Goal: Transaction & Acquisition: Purchase product/service

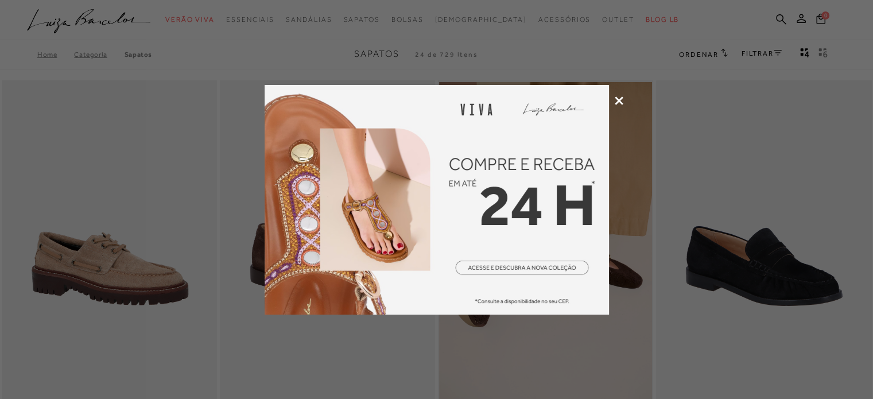
click at [617, 104] on icon at bounding box center [619, 100] width 9 height 9
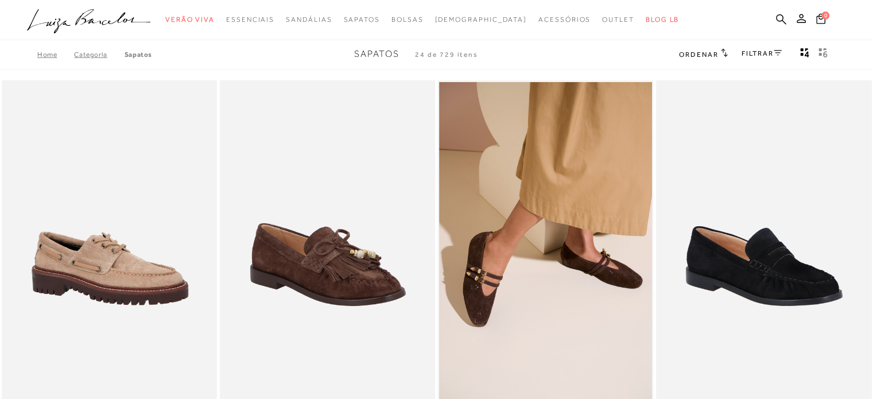
click at [97, 20] on icon ".a{fill-rule:evenodd;}" at bounding box center [89, 21] width 124 height 24
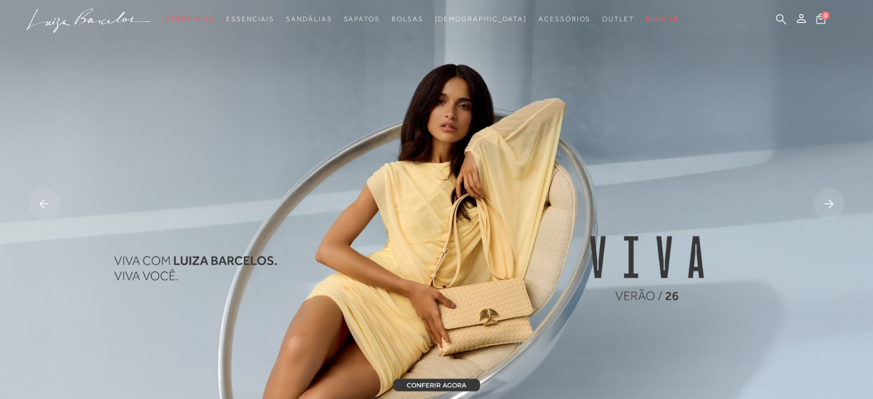
click at [822, 207] on rect at bounding box center [828, 203] width 31 height 31
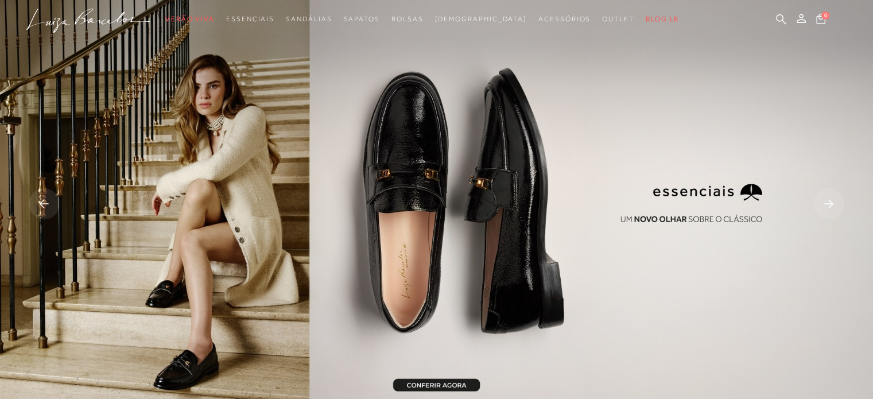
click at [822, 207] on rect at bounding box center [828, 203] width 31 height 31
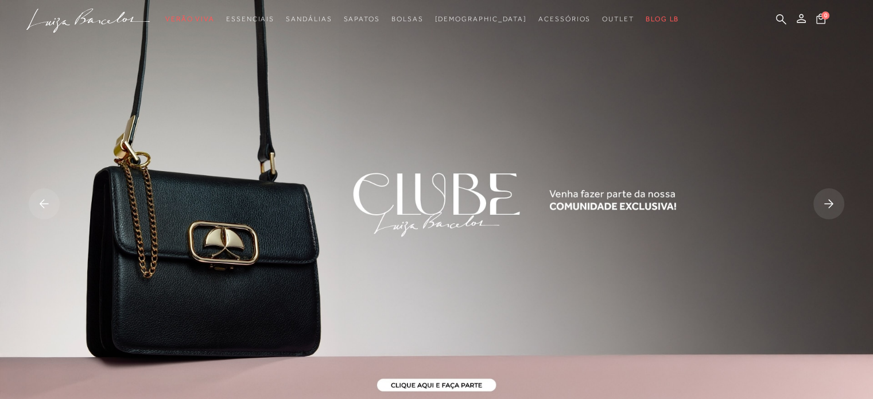
click at [50, 205] on rect at bounding box center [44, 203] width 31 height 31
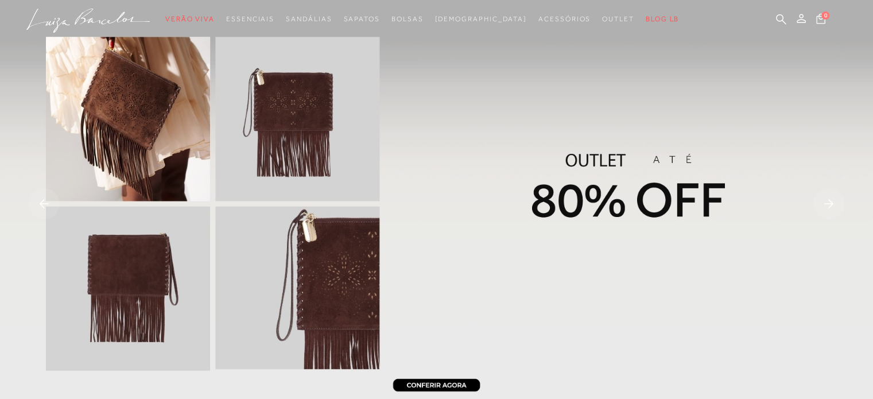
click at [809, 196] on img at bounding box center [436, 205] width 873 height 410
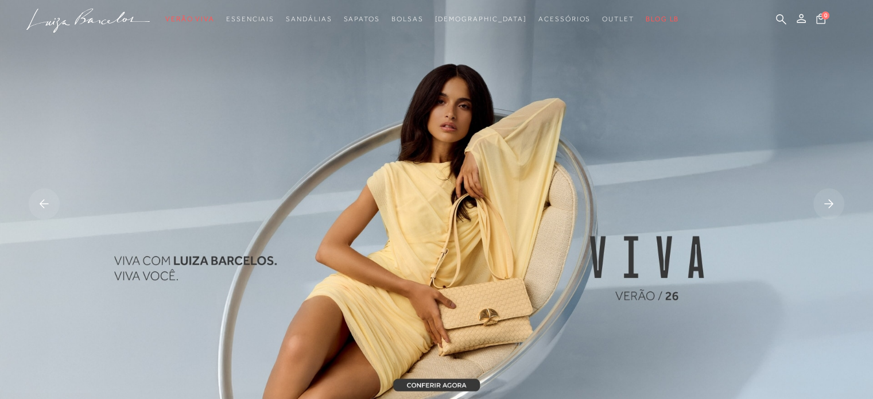
click at [834, 208] on rect at bounding box center [828, 203] width 31 height 31
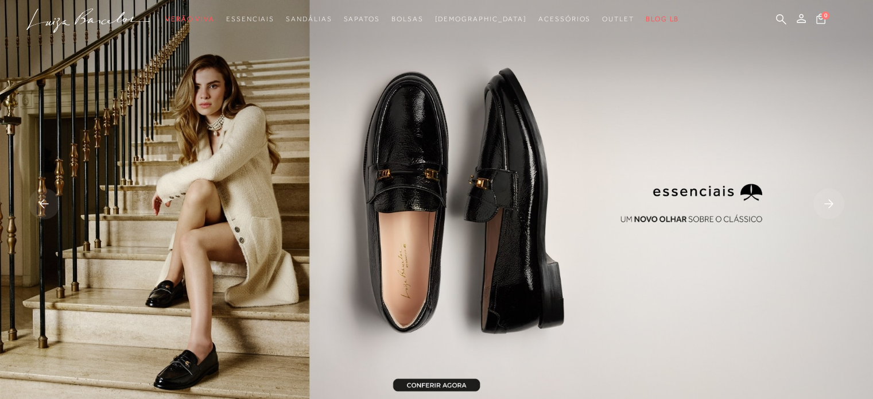
click at [834, 208] on rect at bounding box center [828, 203] width 31 height 31
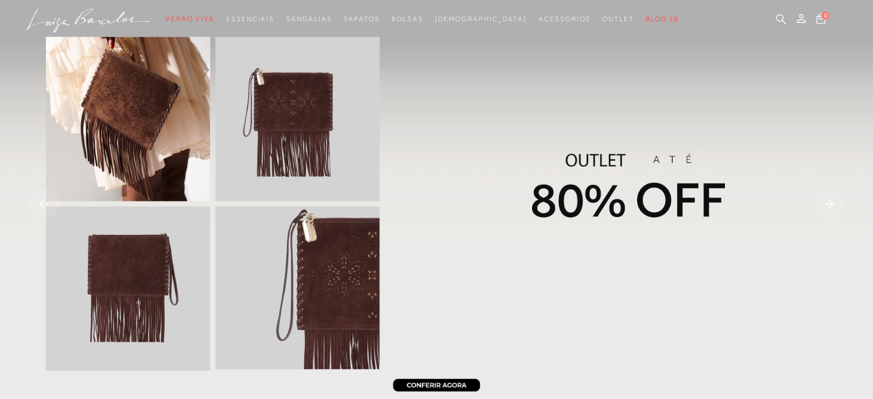
click at [834, 208] on rect at bounding box center [828, 203] width 31 height 31
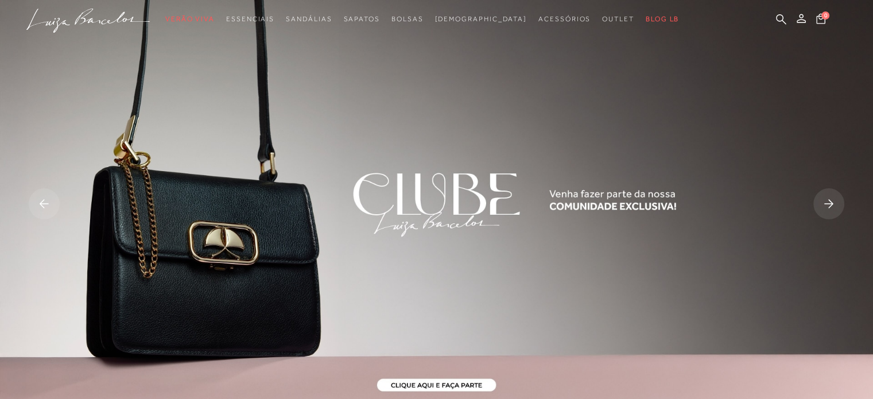
click at [834, 208] on rect at bounding box center [828, 203] width 31 height 31
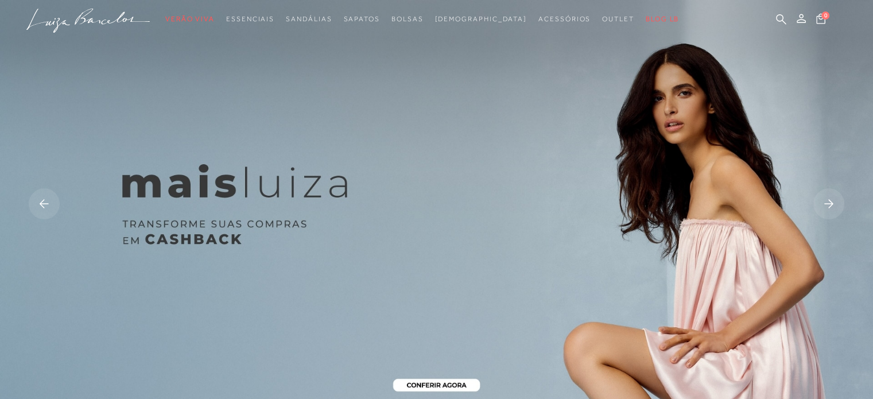
click at [834, 208] on rect at bounding box center [828, 203] width 31 height 31
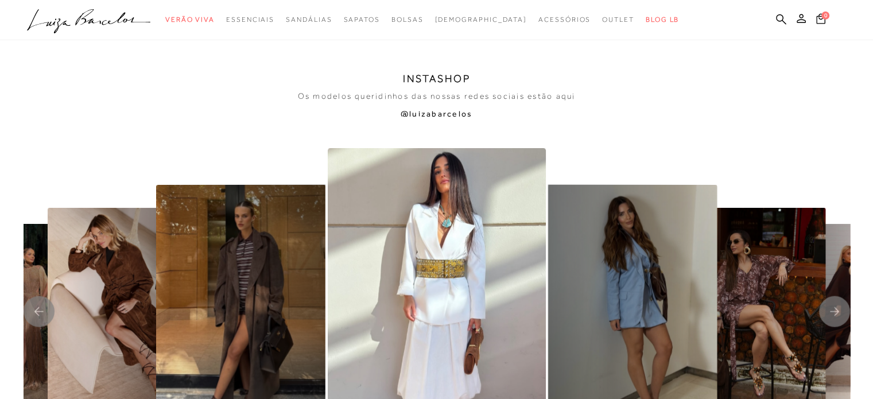
scroll to position [2277, 0]
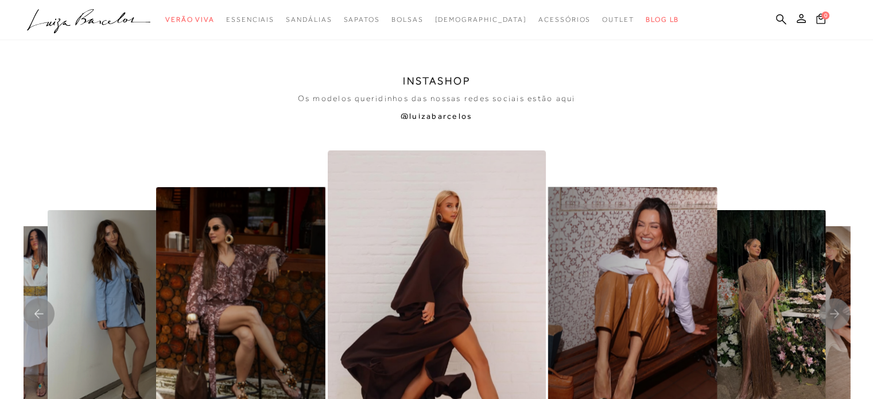
click at [413, 240] on img "1 / 8" at bounding box center [437, 313] width 218 height 327
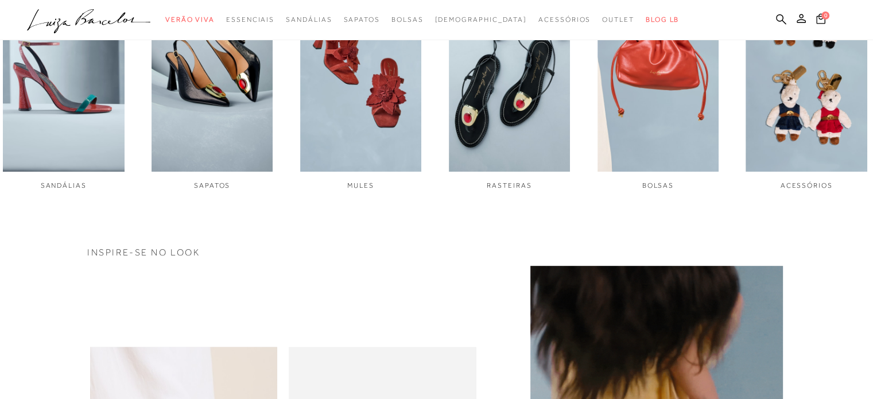
scroll to position [0, 0]
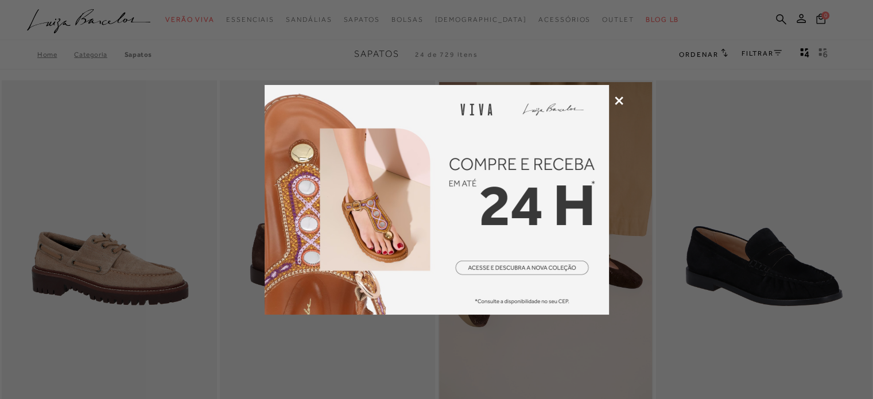
click at [616, 102] on icon at bounding box center [619, 100] width 9 height 9
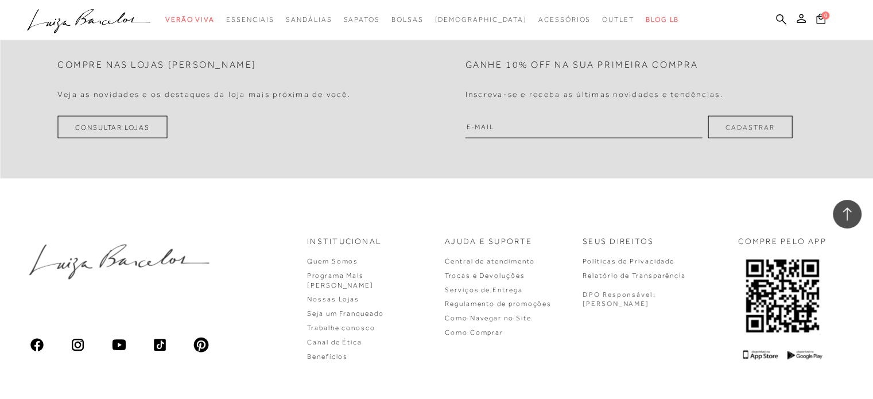
scroll to position [2647, 0]
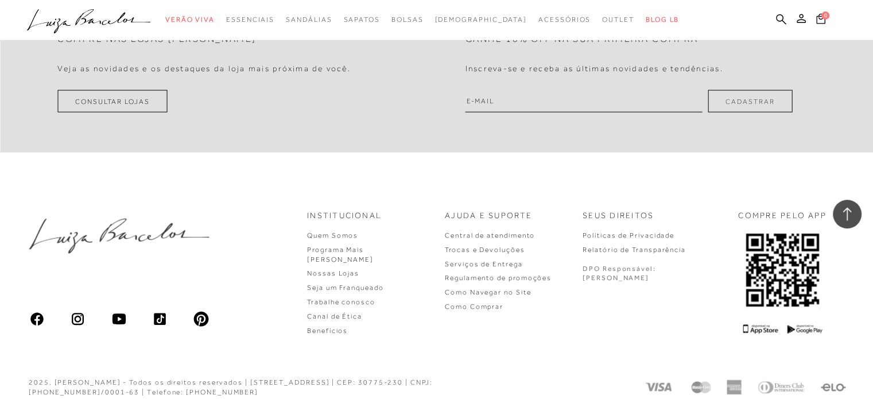
click at [73, 311] on img at bounding box center [78, 319] width 16 height 16
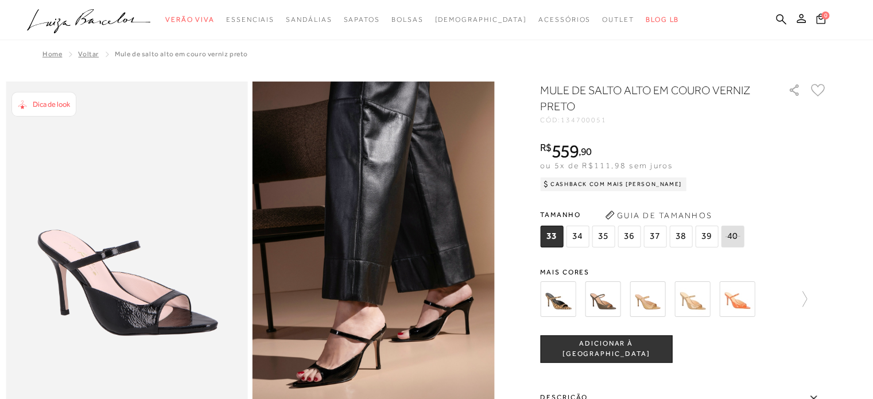
click at [605, 308] on img at bounding box center [603, 299] width 36 height 36
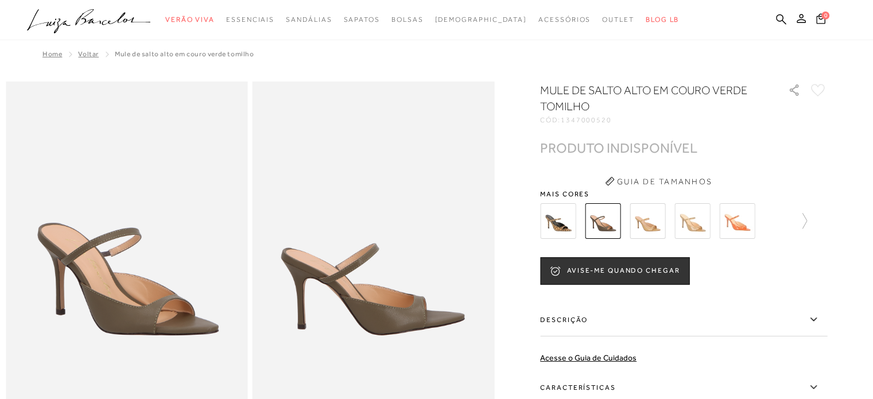
click at [564, 226] on img at bounding box center [558, 221] width 36 height 36
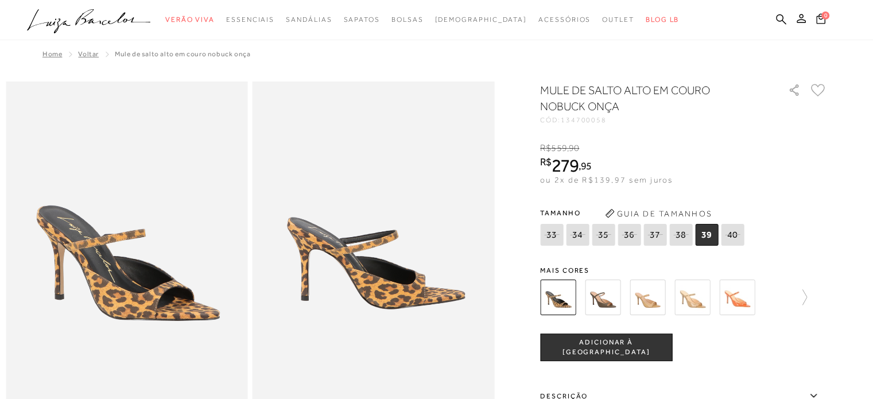
click at [648, 298] on img at bounding box center [648, 297] width 36 height 36
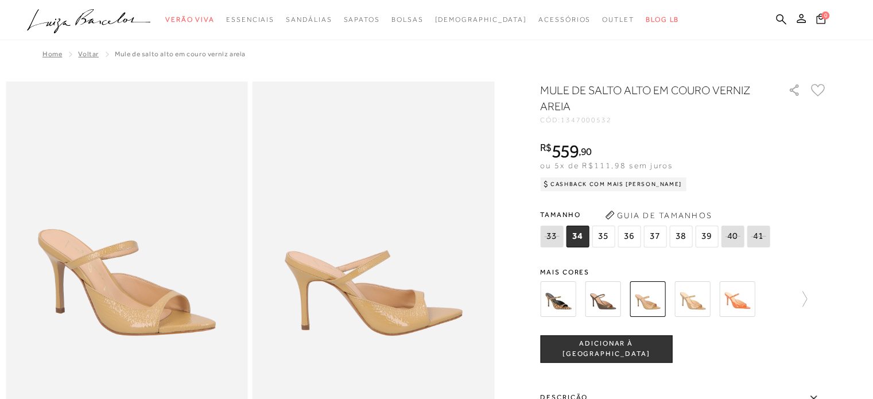
click at [692, 291] on img at bounding box center [692, 299] width 36 height 36
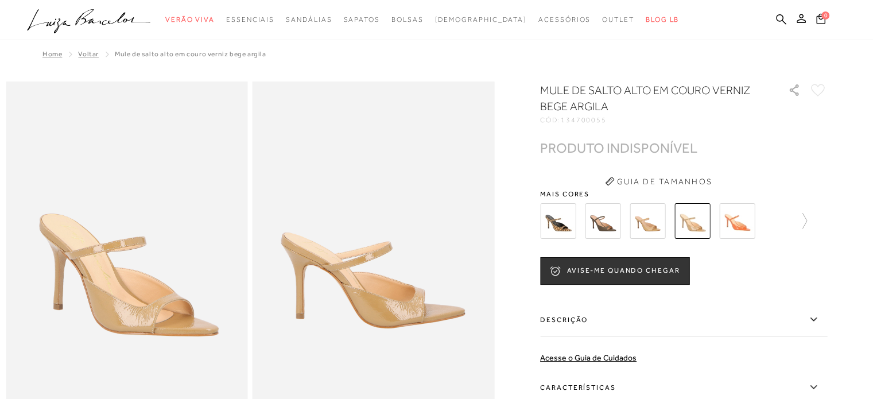
click at [658, 231] on img at bounding box center [648, 221] width 36 height 36
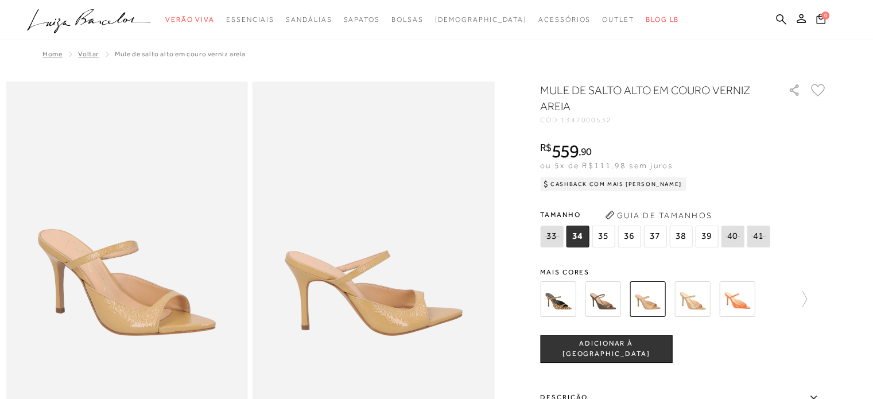
click at [628, 354] on button "ADICIONAR À [GEOGRAPHIC_DATA]" at bounding box center [606, 349] width 132 height 28
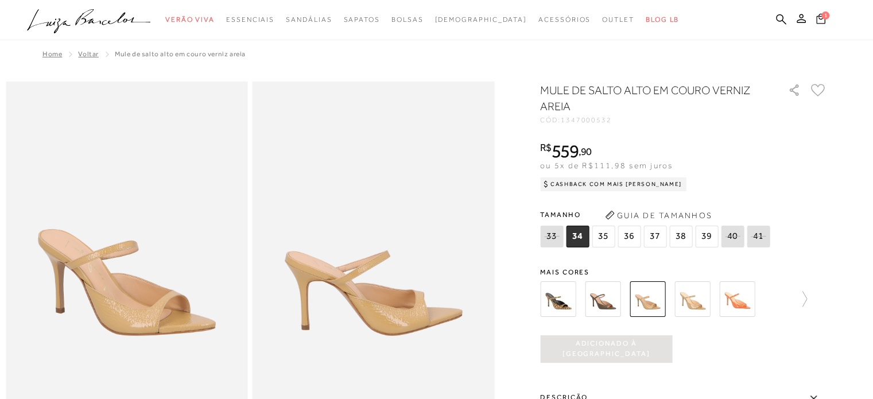
click at [826, 18] on span "1" at bounding box center [826, 15] width 10 height 10
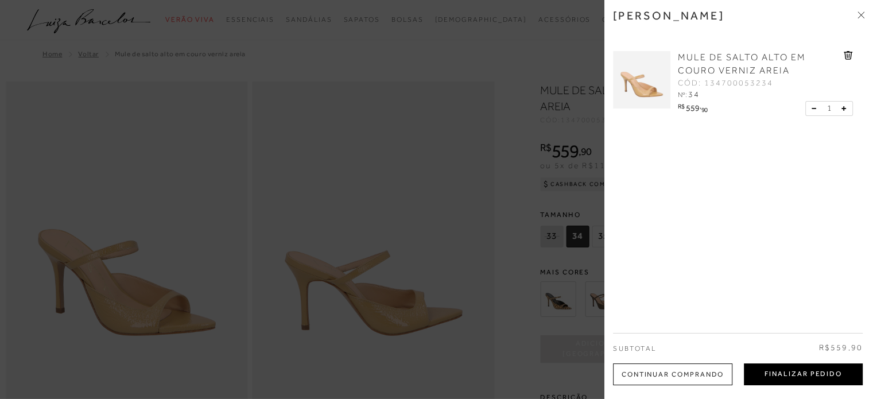
click at [788, 363] on button "Finalizar Pedido" at bounding box center [803, 374] width 119 height 22
